Goal: Task Accomplishment & Management: Manage account settings

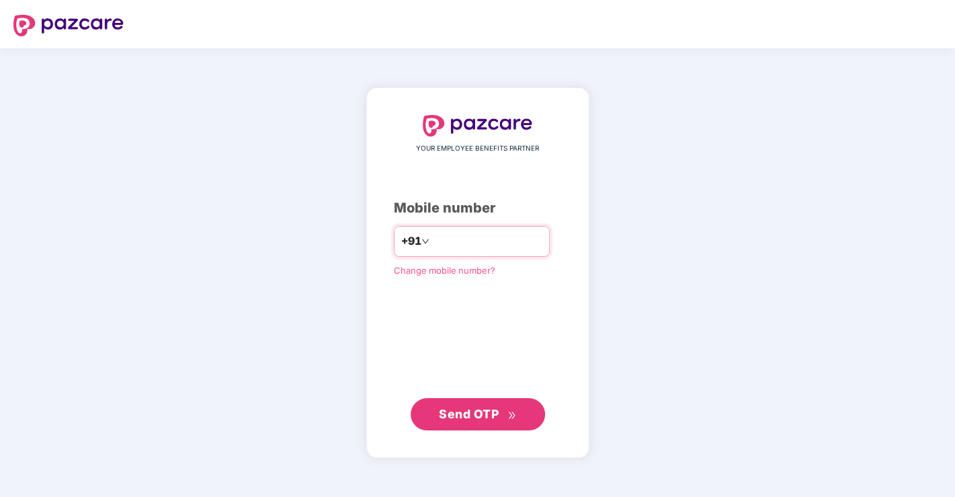
click at [459, 238] on input "number" at bounding box center [487, 242] width 110 height 22
type input "**********"
click at [486, 413] on span "Send OTP" at bounding box center [469, 414] width 60 height 14
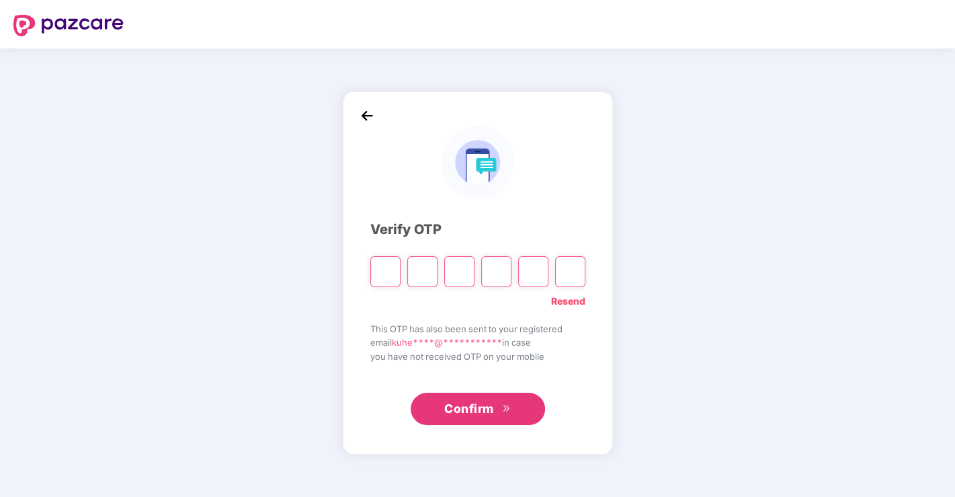
type input "*"
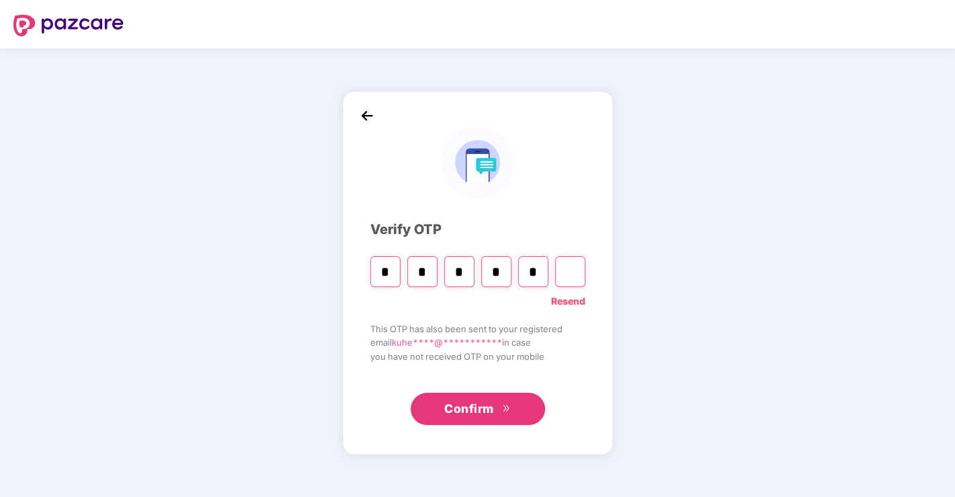
type input "*"
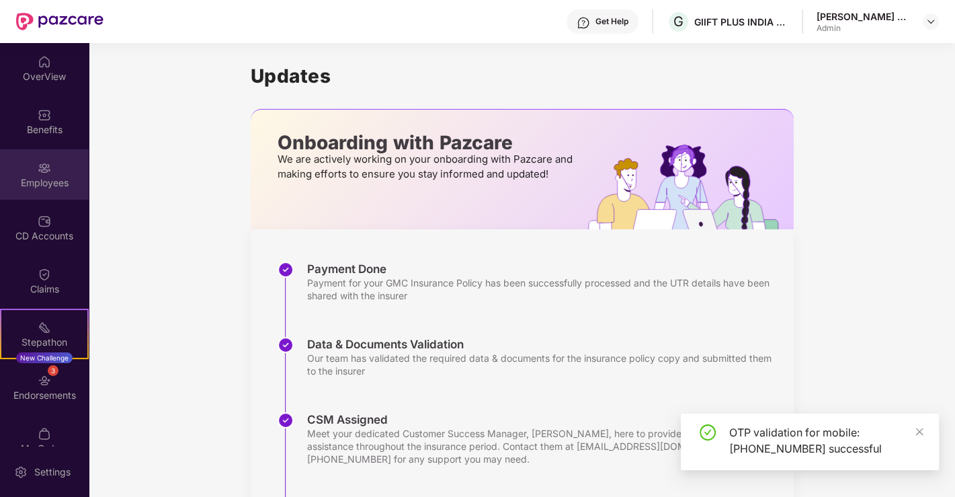
click at [42, 171] on img at bounding box center [44, 167] width 13 height 13
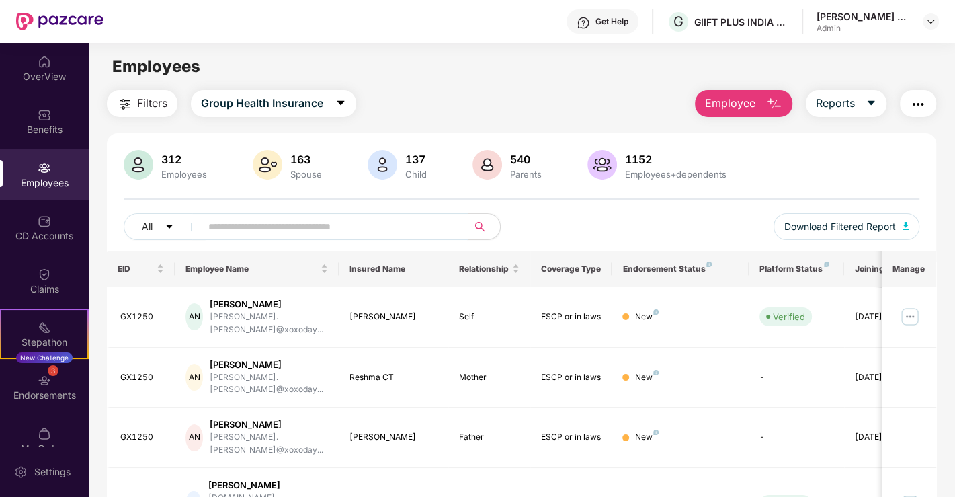
click at [278, 221] on input "text" at bounding box center [328, 226] width 241 height 20
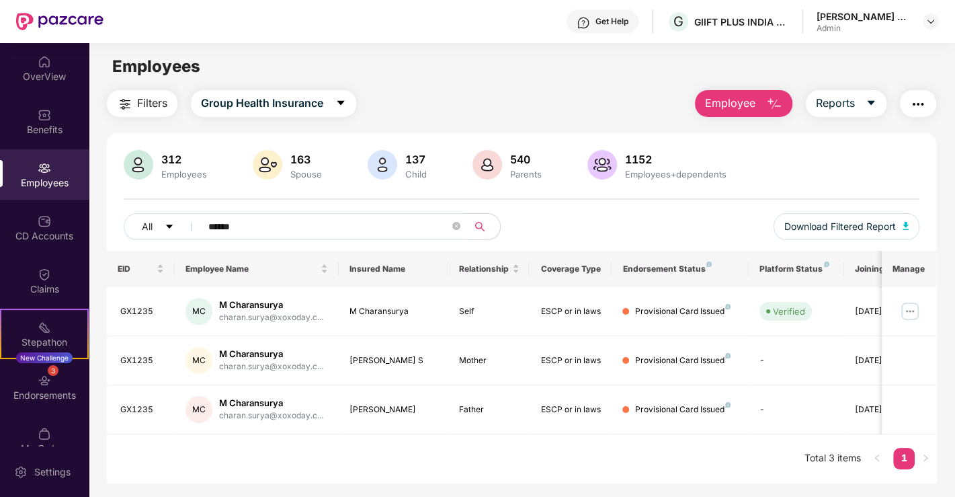
type input "******"
click at [915, 313] on img at bounding box center [910, 311] width 22 height 22
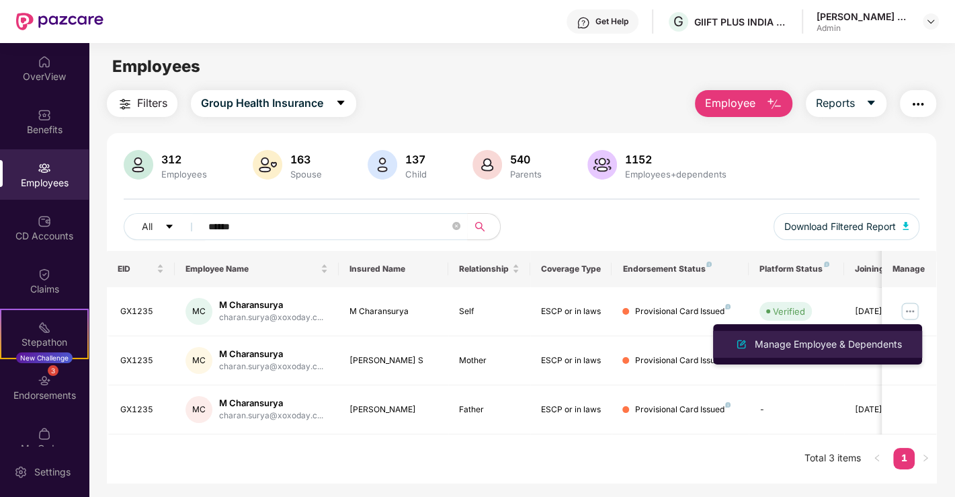
click at [815, 344] on div "Manage Employee & Dependents" at bounding box center [828, 344] width 153 height 15
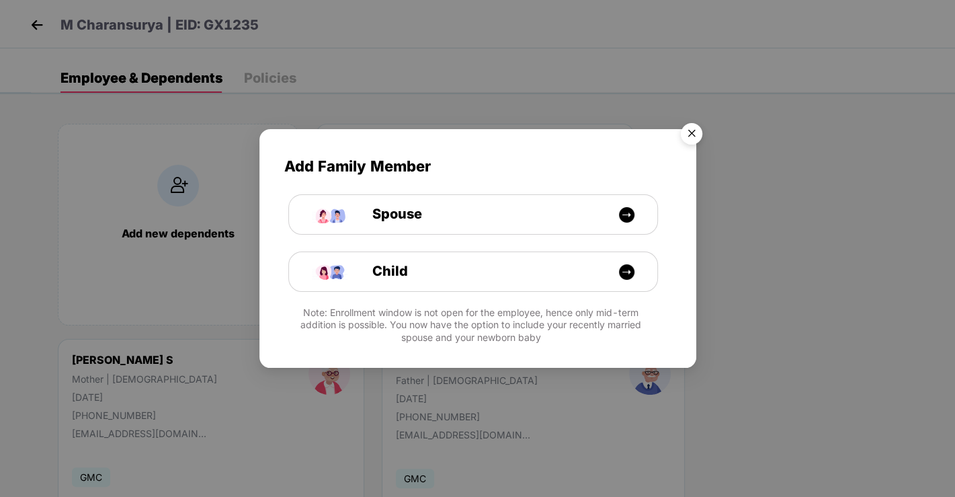
click at [688, 128] on img "Close" at bounding box center [692, 136] width 38 height 38
